Goal: Task Accomplishment & Management: Use online tool/utility

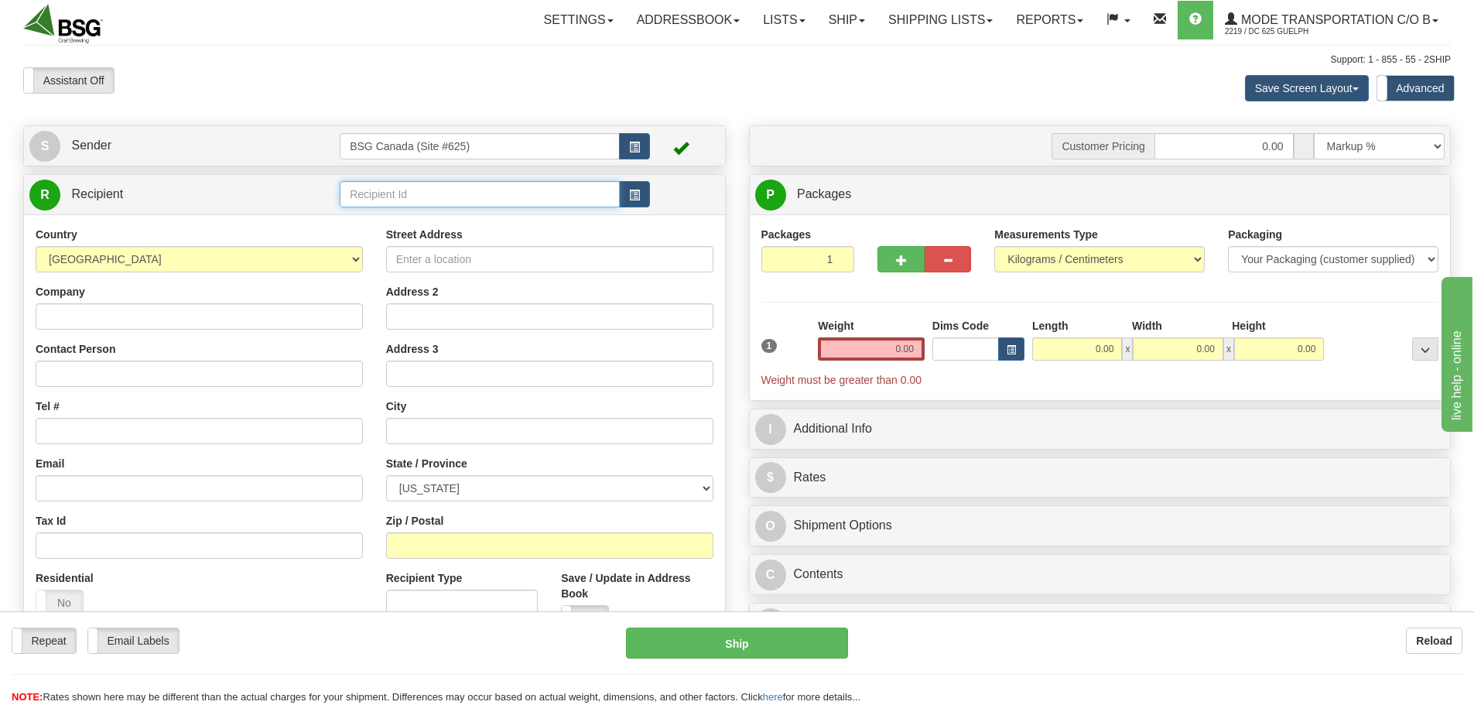
drag, startPoint x: 0, startPoint y: 0, endPoint x: 409, endPoint y: 197, distance: 454.1
click at [409, 197] on input "text" at bounding box center [480, 194] width 280 height 26
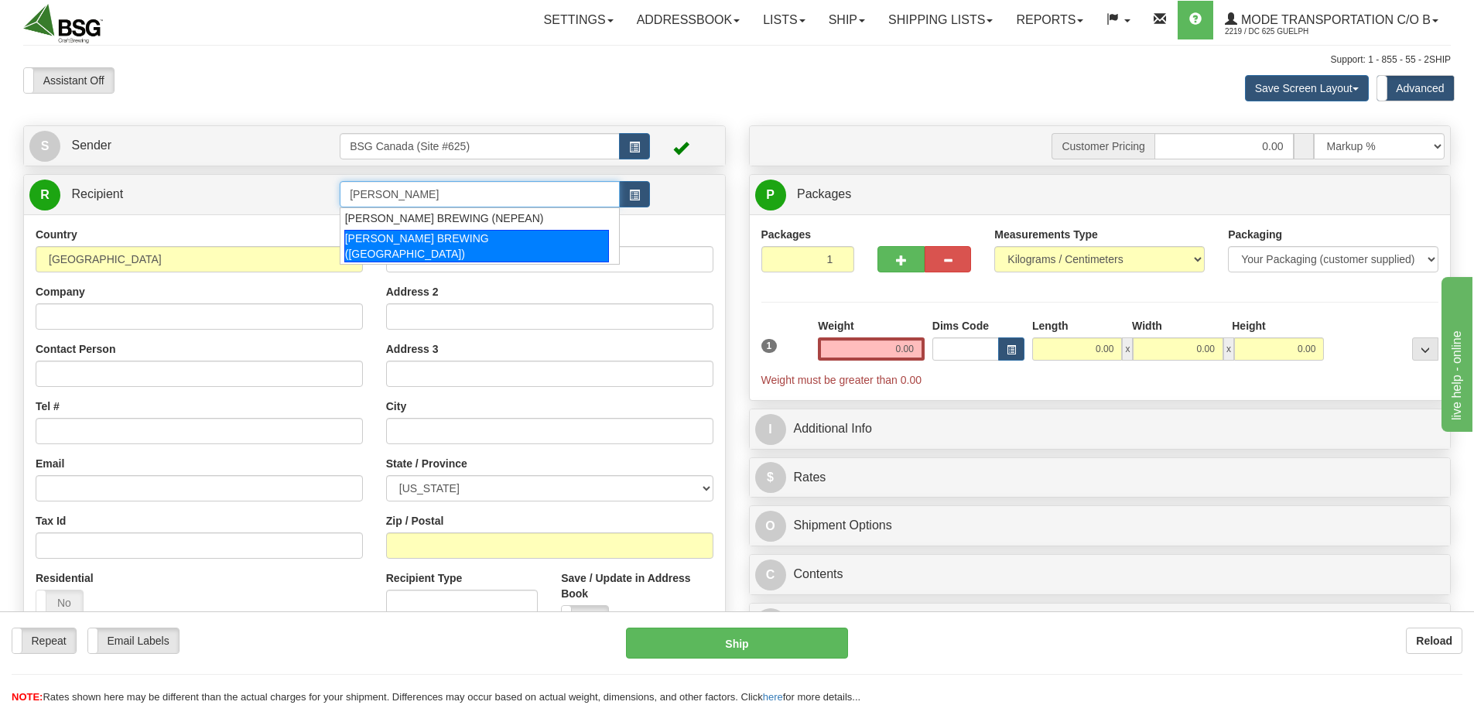
click at [529, 239] on div "[PERSON_NAME] BREWING ([GEOGRAPHIC_DATA])" at bounding box center [476, 246] width 265 height 33
type input "[PERSON_NAME] BREWING ([GEOGRAPHIC_DATA])"
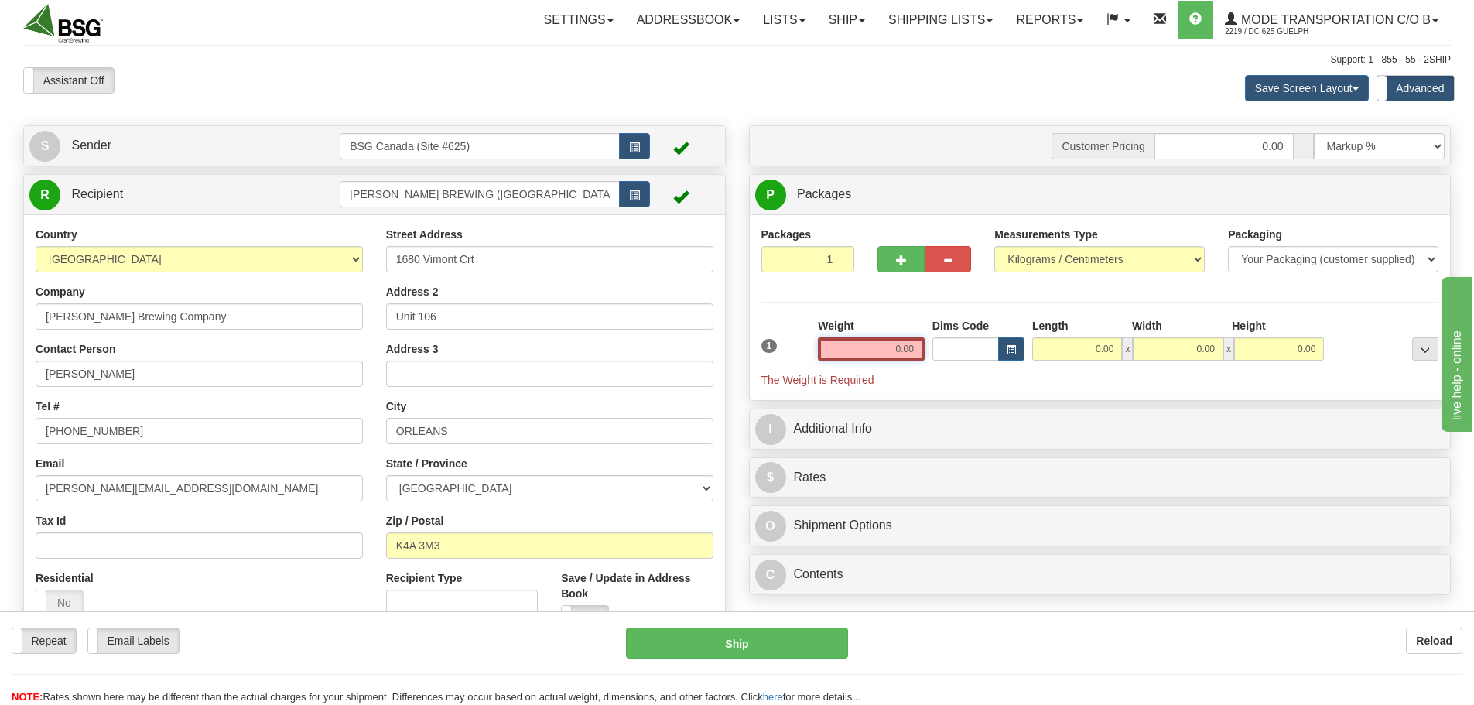
drag, startPoint x: 939, startPoint y: 348, endPoint x: 945, endPoint y: 363, distance: 15.7
click at [970, 347] on div "1 Weight 0.00 Dims Code 0.00" at bounding box center [1101, 353] width 686 height 70
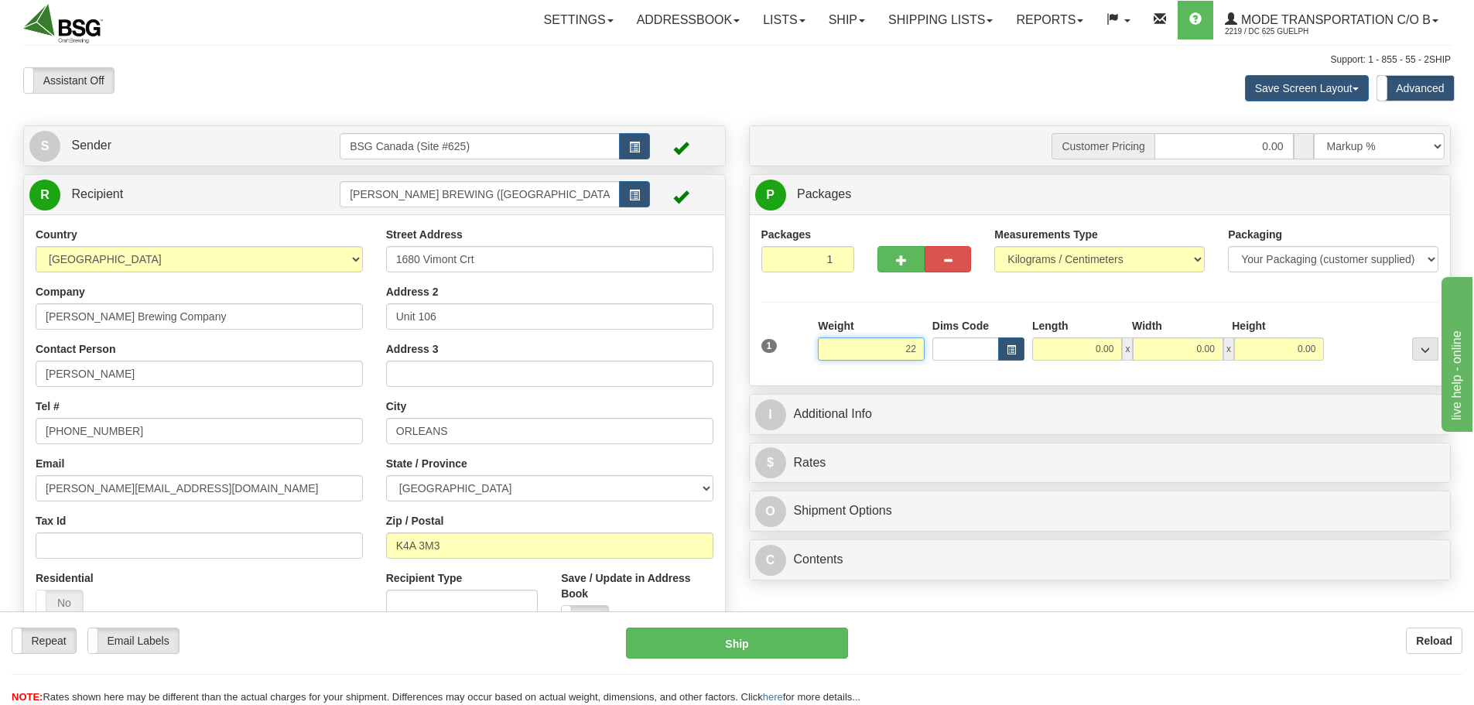
drag, startPoint x: 921, startPoint y: 351, endPoint x: 843, endPoint y: 342, distance: 77.9
click at [859, 343] on input "22" at bounding box center [871, 348] width 107 height 23
type input "10.52"
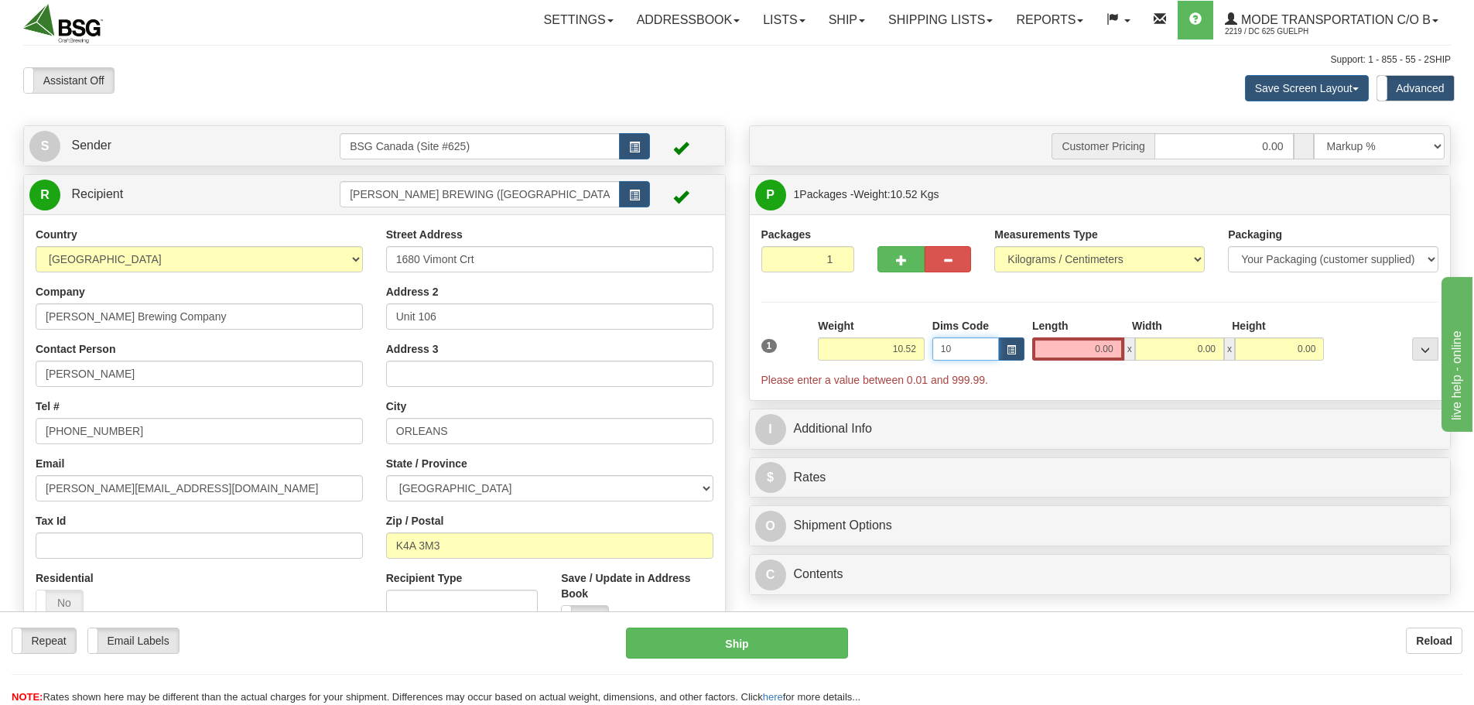
type input "10"
drag, startPoint x: 948, startPoint y: 351, endPoint x: 878, endPoint y: 360, distance: 71.0
click at [864, 352] on div "1 Weight 10.52 Dims Code 10" at bounding box center [1101, 353] width 686 height 70
type input "0"
drag, startPoint x: 961, startPoint y: 351, endPoint x: 867, endPoint y: 364, distance: 94.7
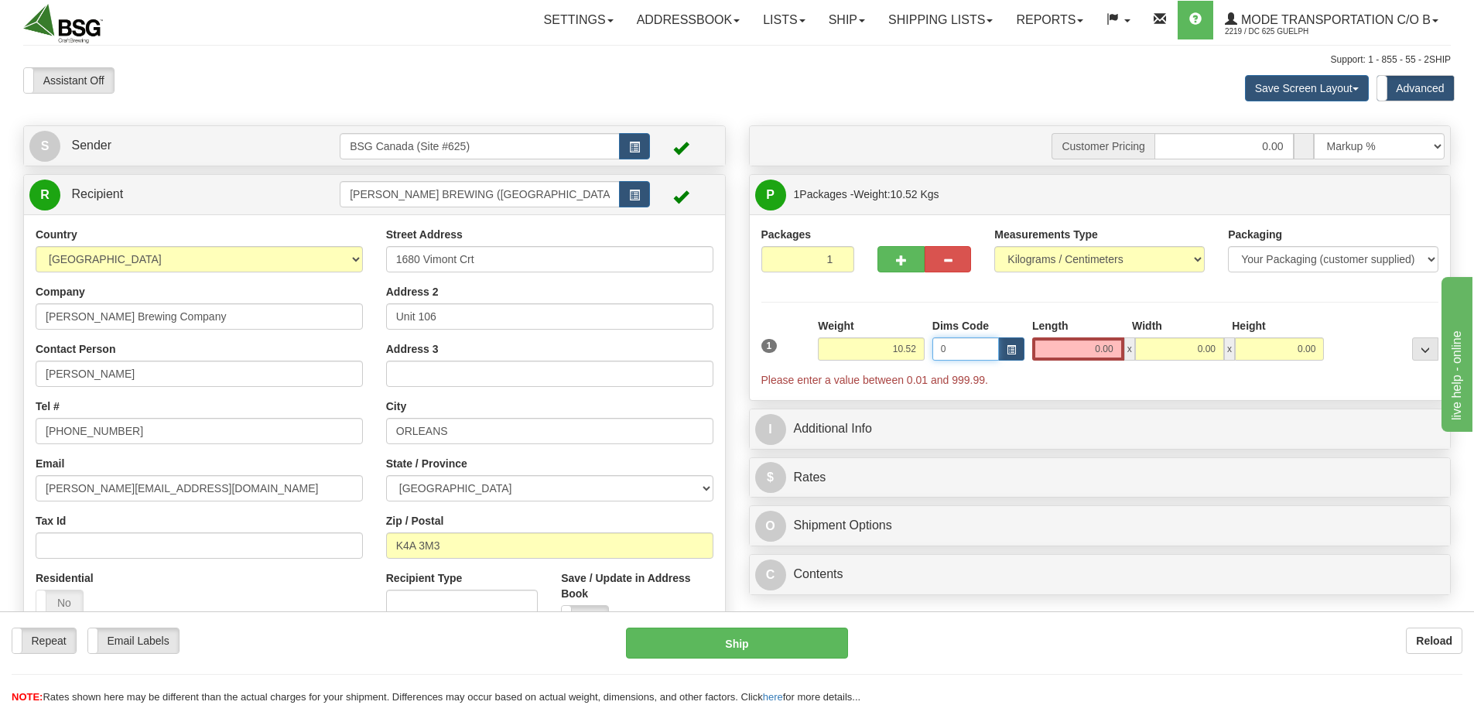
click at [869, 363] on div "1 Weight 10.52 Dims Code 0 x" at bounding box center [1101, 353] width 686 height 70
drag, startPoint x: 1089, startPoint y: 346, endPoint x: 1180, endPoint y: 351, distance: 91.5
click at [1166, 351] on div "0.00 x 0.00 x 0.00" at bounding box center [1178, 348] width 292 height 23
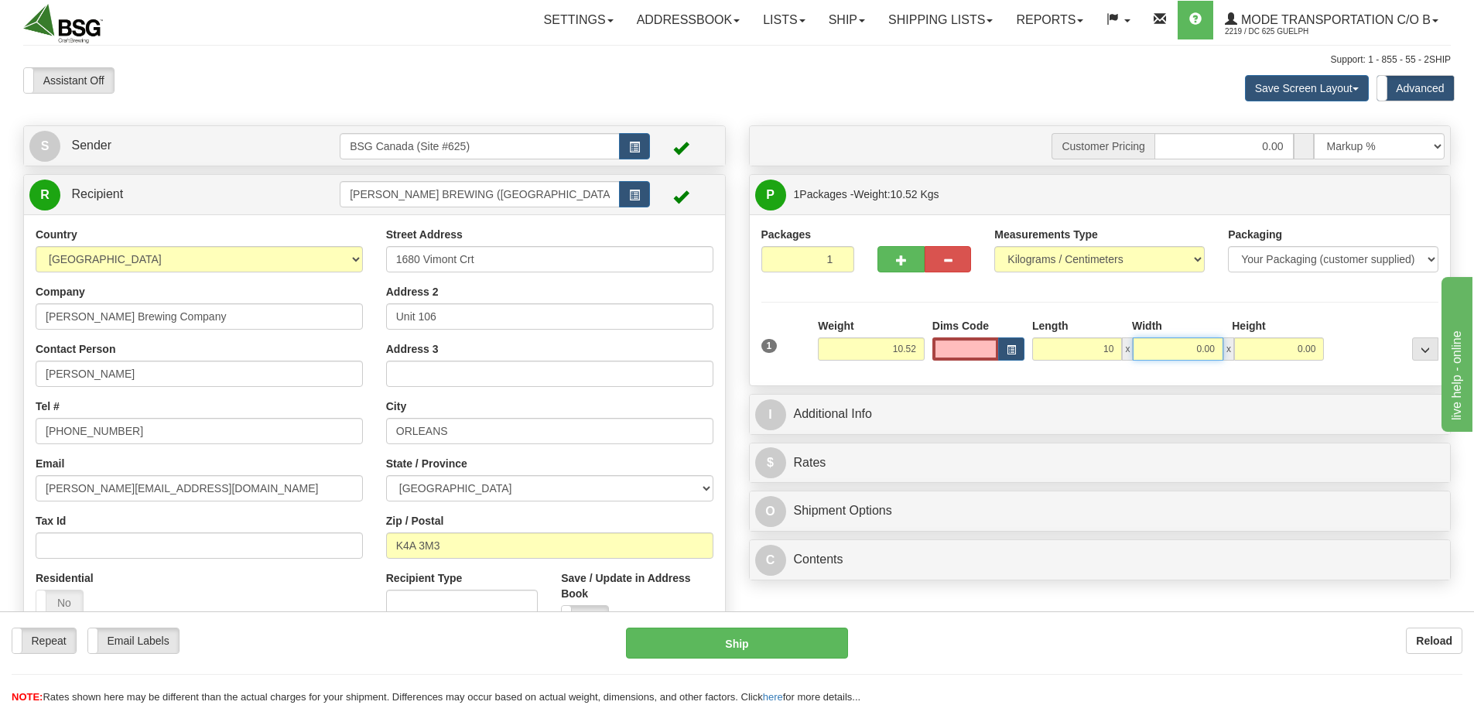
type input "10.00"
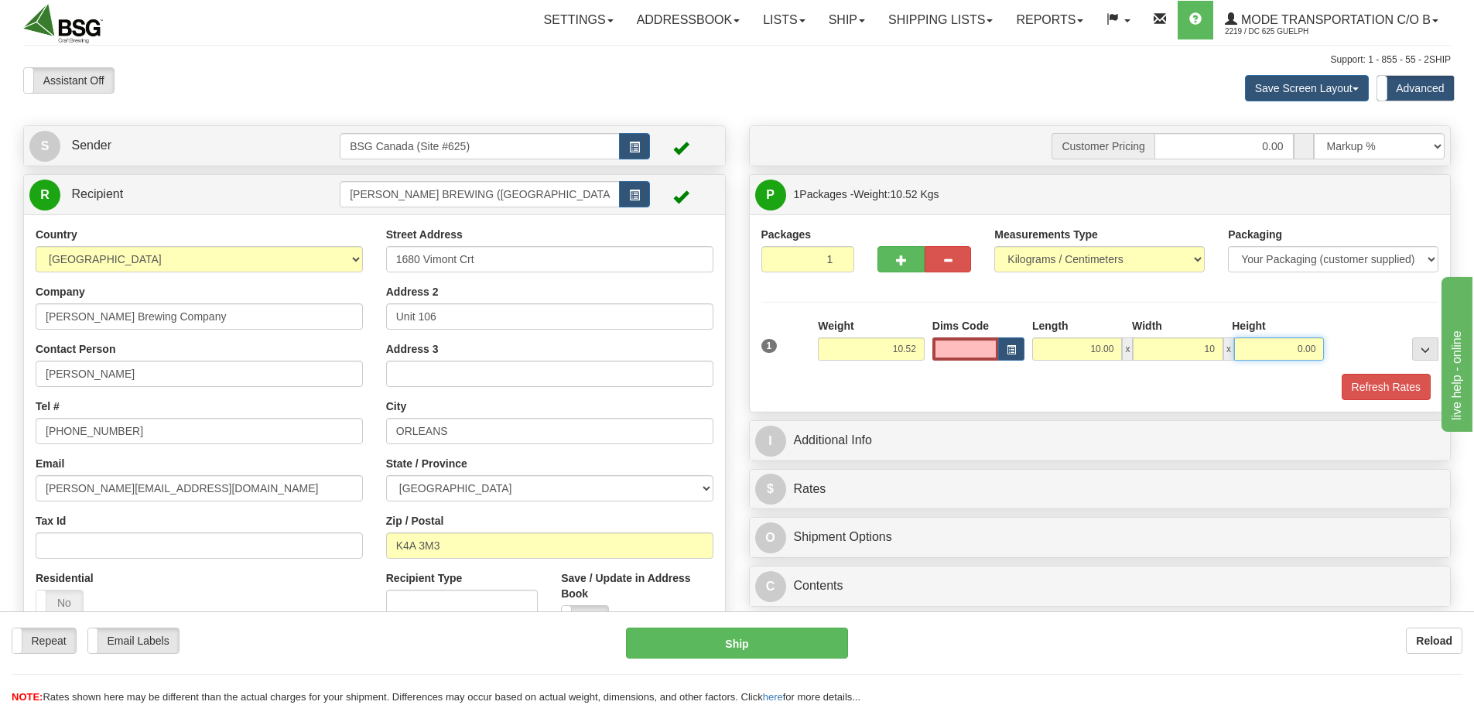
type input "10.00"
click at [1154, 393] on div "Refresh Rates" at bounding box center [1101, 387] width 686 height 26
click at [1381, 390] on button "Refresh Rates" at bounding box center [1386, 387] width 89 height 26
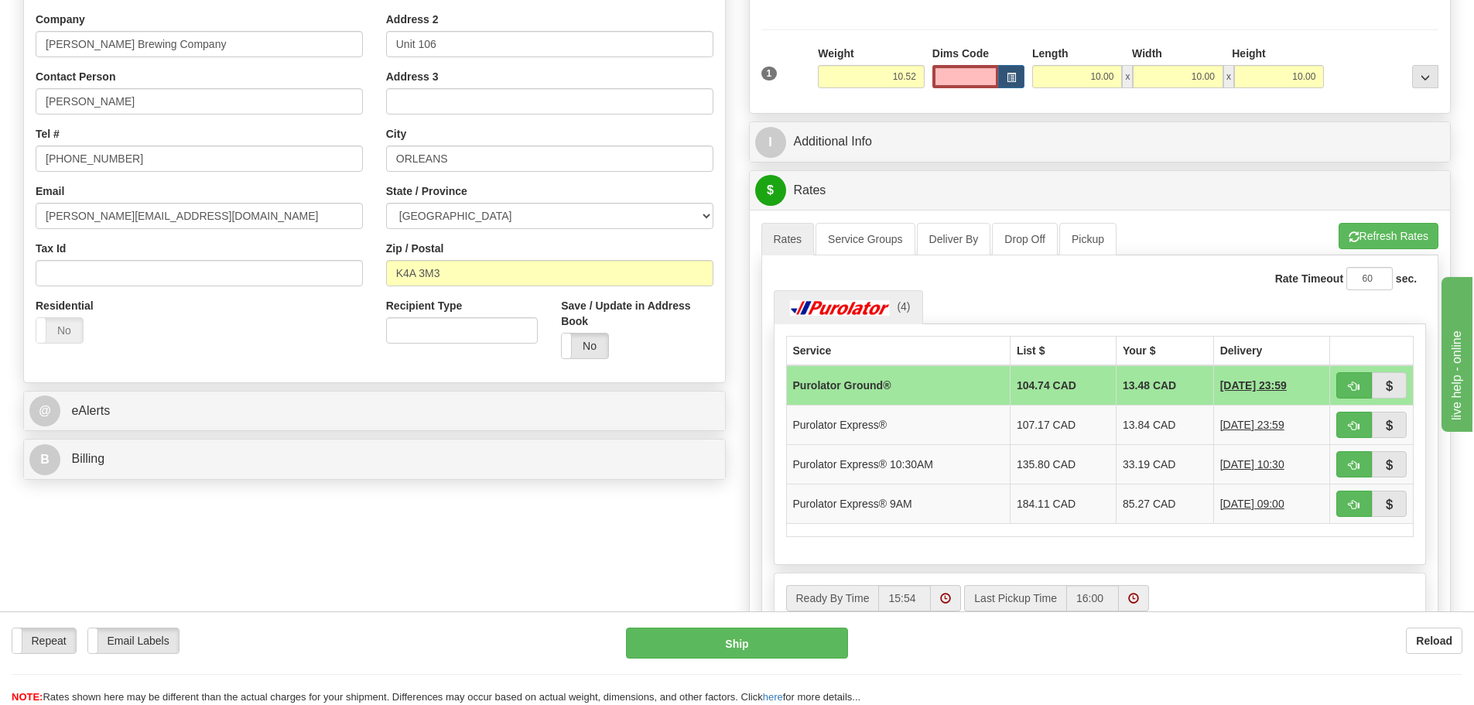
scroll to position [310, 0]
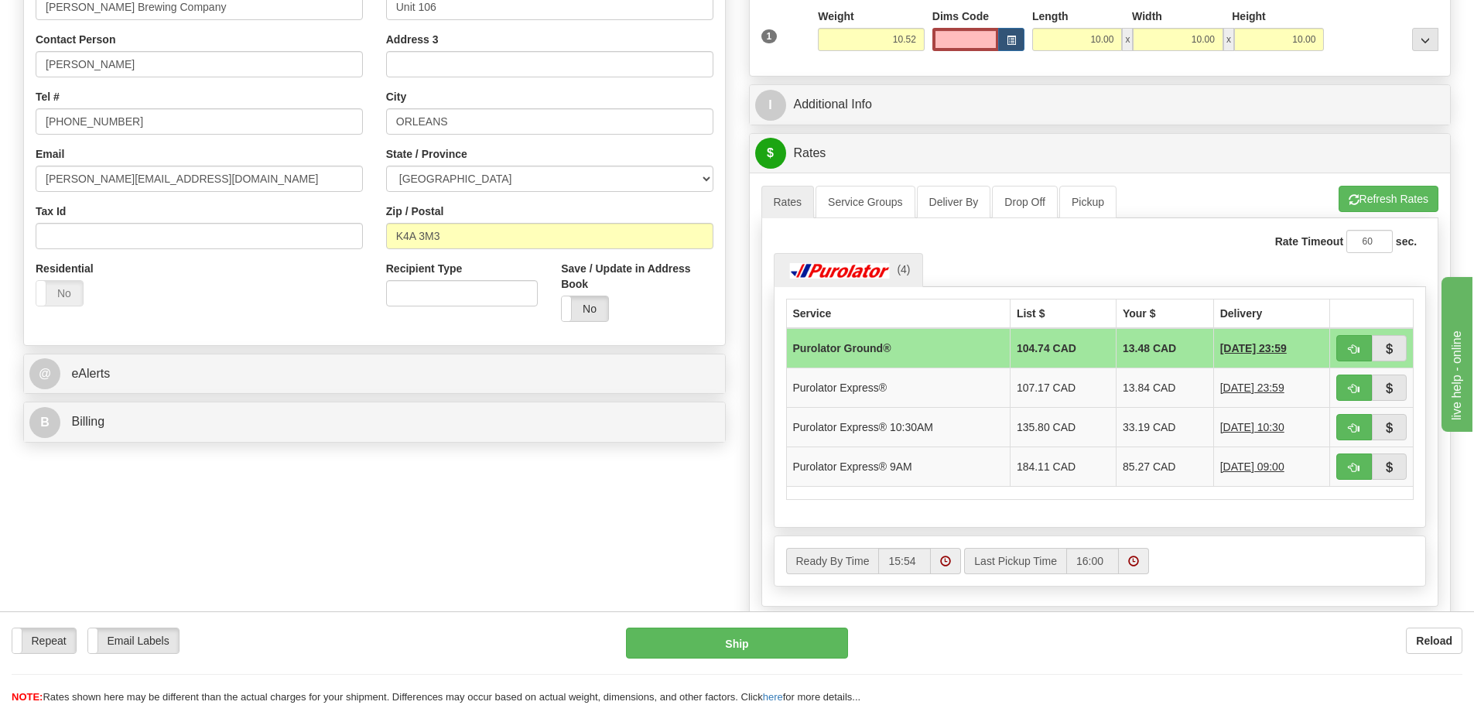
click at [332, 574] on div "S Sender BSG Canada (Site #625)" at bounding box center [737, 273] width 1451 height 915
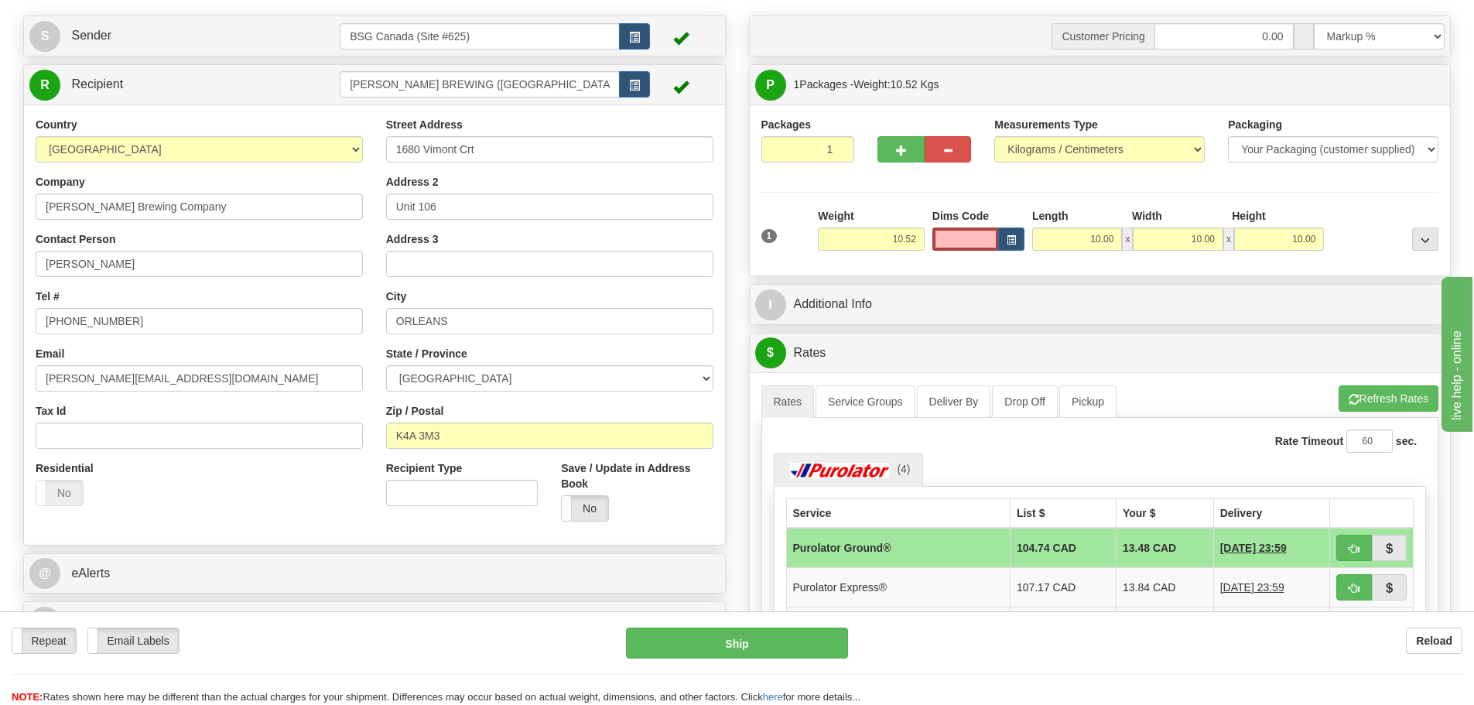
scroll to position [155, 0]
